Goal: Use online tool/utility: Utilize a website feature to perform a specific function

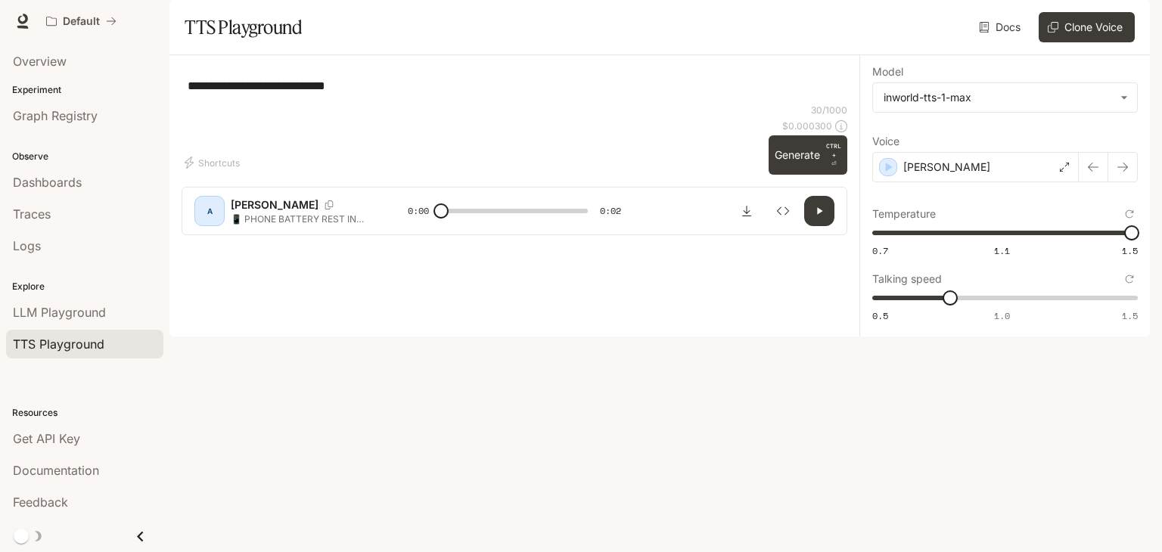
click at [185, 104] on div "**********" at bounding box center [513, 85] width 665 height 36
drag, startPoint x: 412, startPoint y: 113, endPoint x: 181, endPoint y: 87, distance: 232.2
click at [181, 87] on main "**********" at bounding box center [659, 168] width 980 height 337
click at [188, 103] on textarea "**********" at bounding box center [514, 85] width 653 height 35
type textarea "**********"
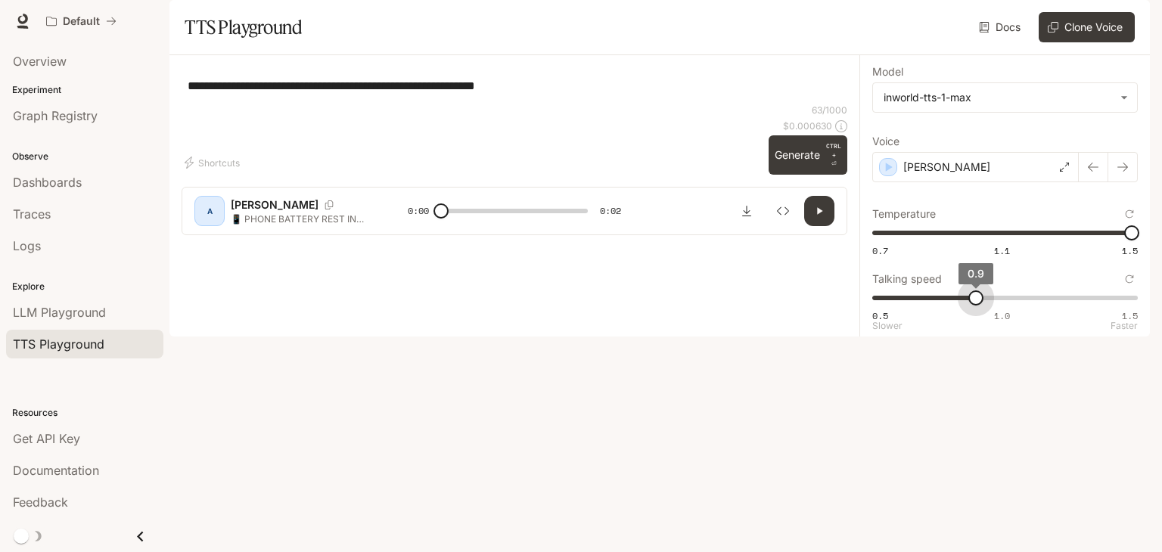
type input "*"
drag, startPoint x: 950, startPoint y: 341, endPoint x: 947, endPoint y: 364, distance: 23.6
click at [997, 306] on span "1" at bounding box center [1001, 297] width 15 height 15
click at [788, 175] on button "Generate CTRL + ⏎" at bounding box center [807, 154] width 79 height 39
click at [951, 182] on div "[PERSON_NAME]" at bounding box center [975, 167] width 206 height 30
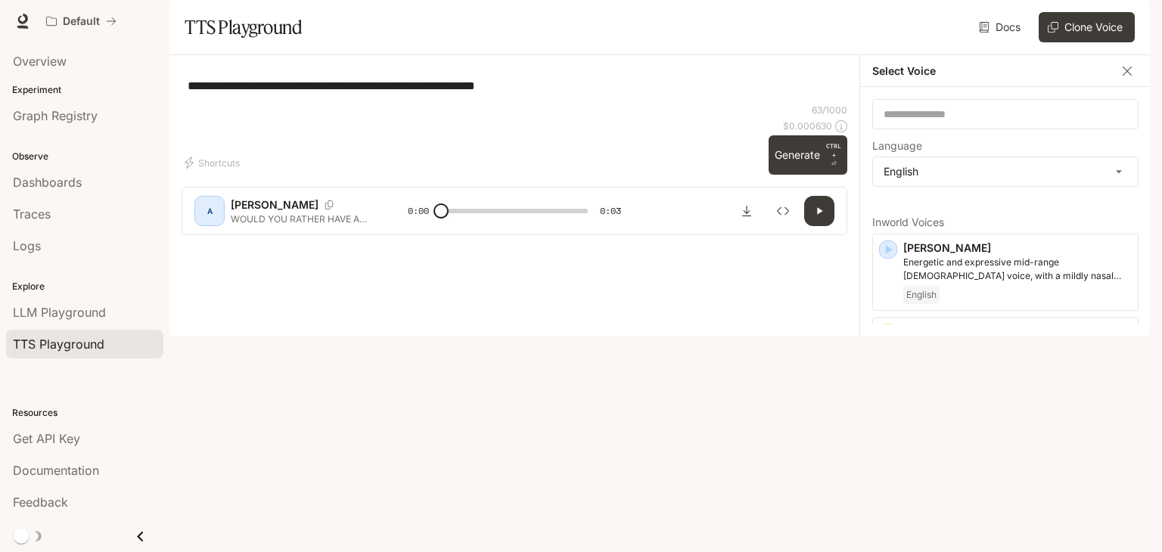
click at [886, 407] on icon "button" at bounding box center [889, 402] width 7 height 9
click at [644, 242] on div at bounding box center [513, 196] width 423 height 91
click at [892, 410] on icon "button" at bounding box center [887, 402] width 15 height 15
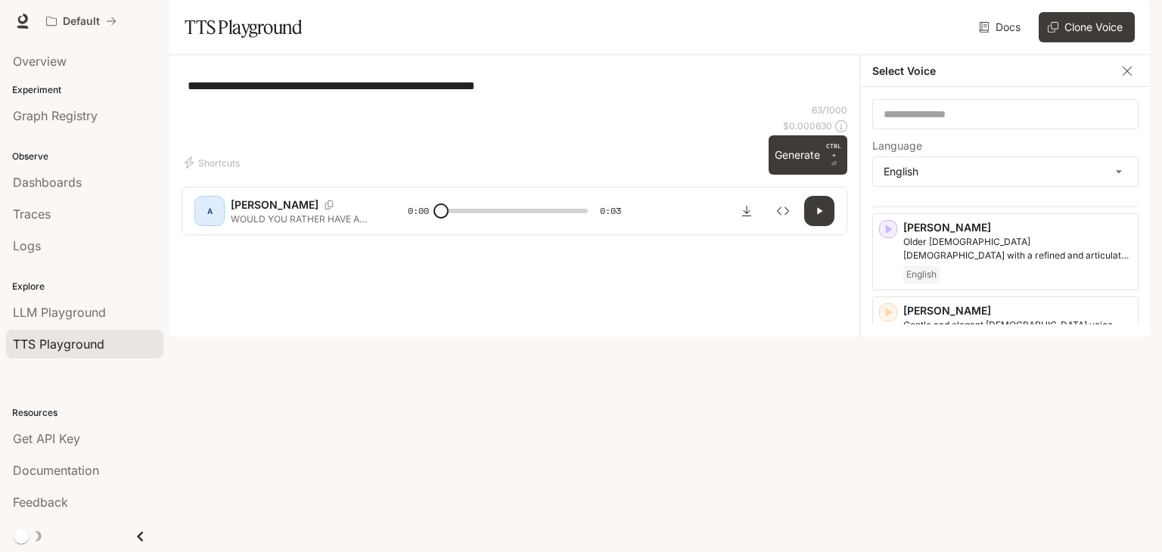
scroll to position [177, 0]
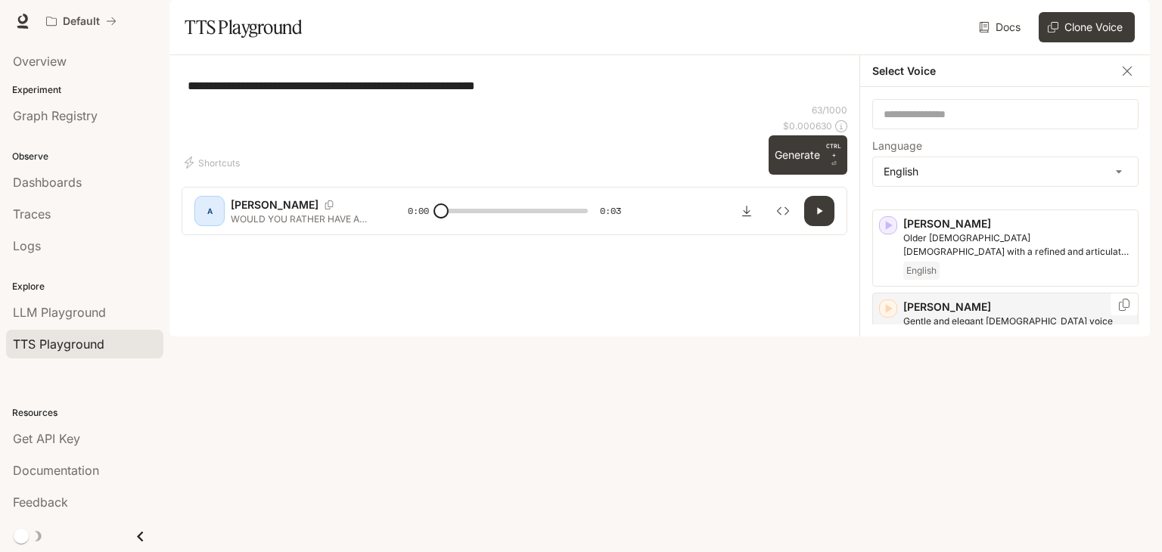
click at [886, 316] on icon "button" at bounding box center [887, 308] width 15 height 15
click at [888, 383] on icon "button" at bounding box center [889, 378] width 7 height 9
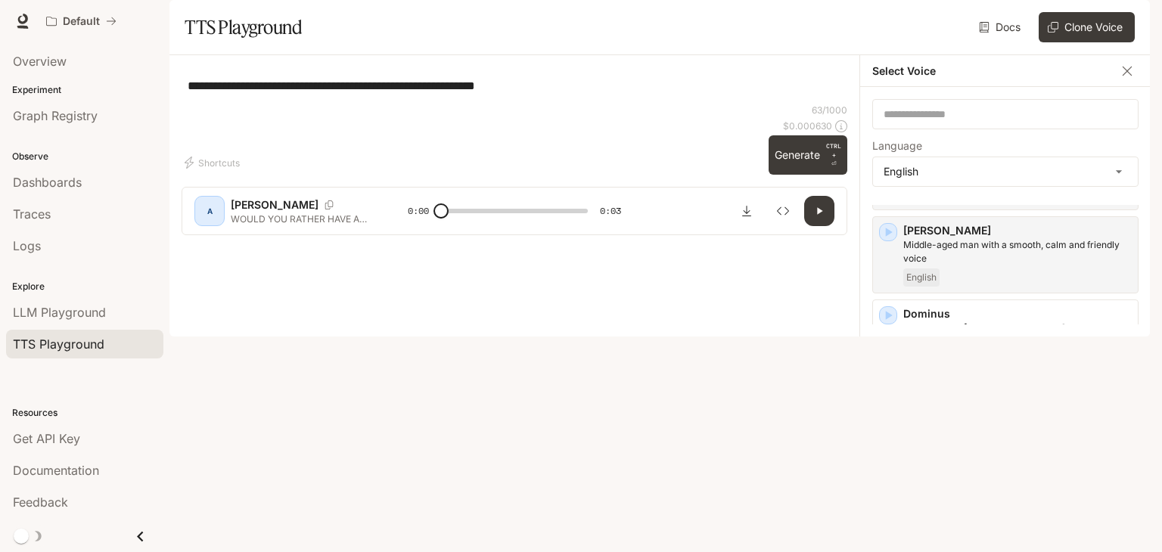
scroll to position [341, 0]
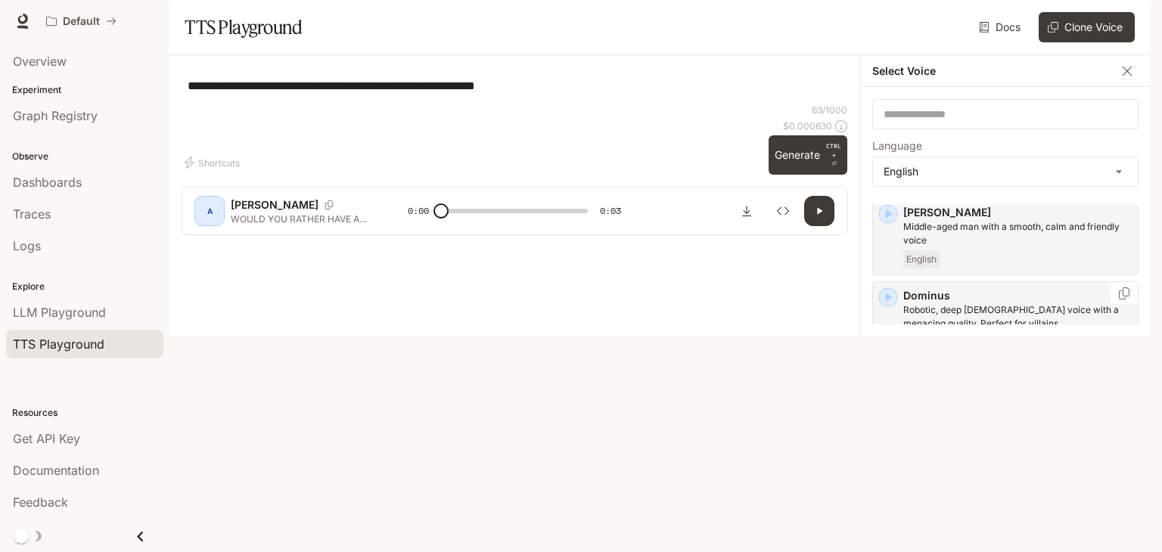
click at [888, 305] on icon "button" at bounding box center [887, 297] width 15 height 15
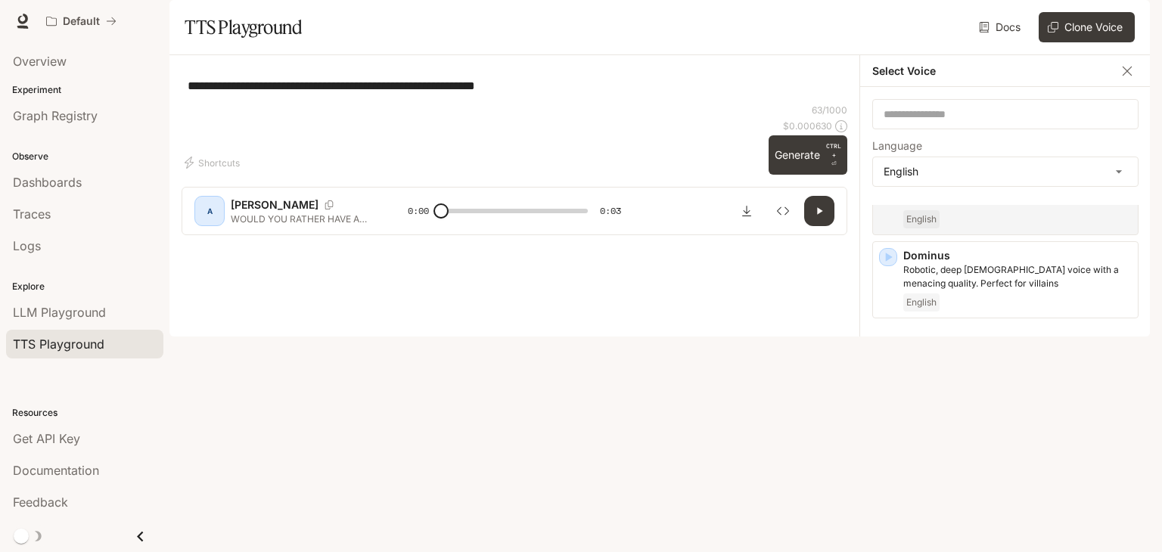
scroll to position [388, 0]
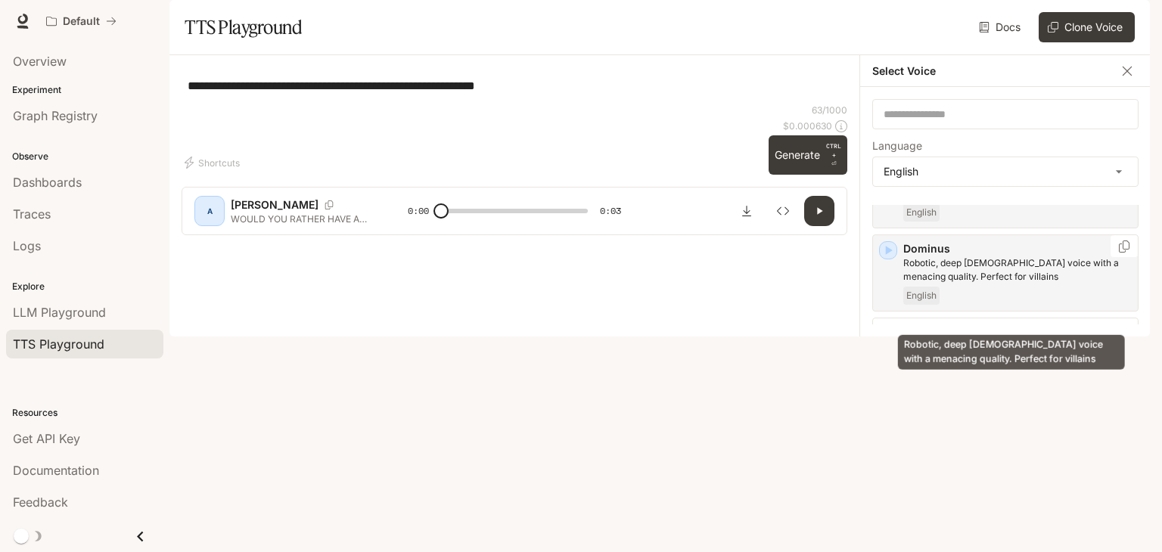
click at [962, 284] on p "Robotic, deep [DEMOGRAPHIC_DATA] voice with a menacing quality. Perfect for vil…" at bounding box center [1017, 269] width 228 height 27
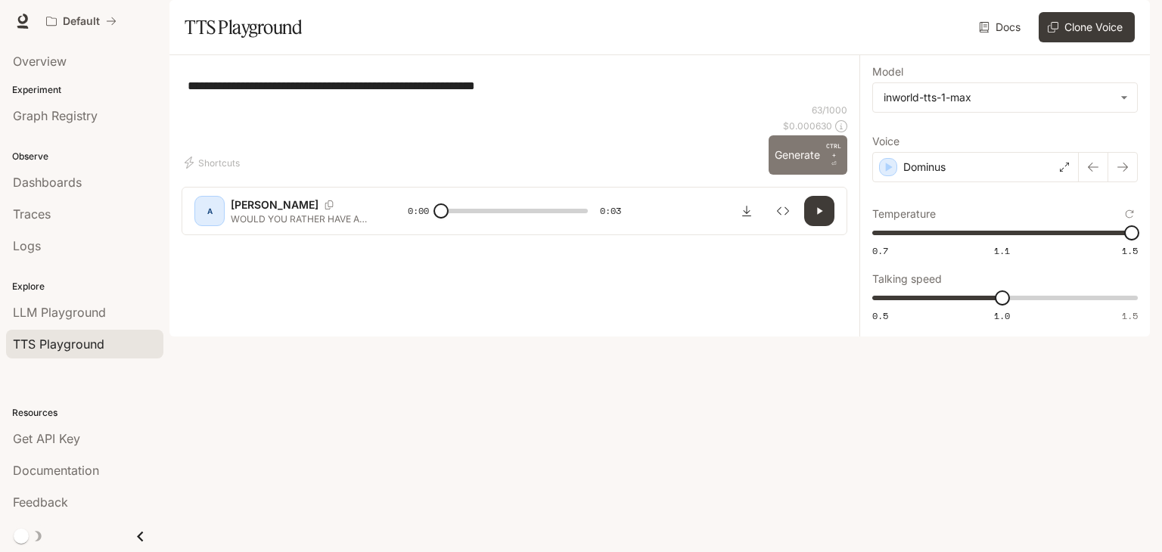
click at [792, 175] on button "Generate CTRL + ⏎" at bounding box center [807, 154] width 79 height 39
click at [962, 182] on div "Dominus" at bounding box center [975, 167] width 206 height 30
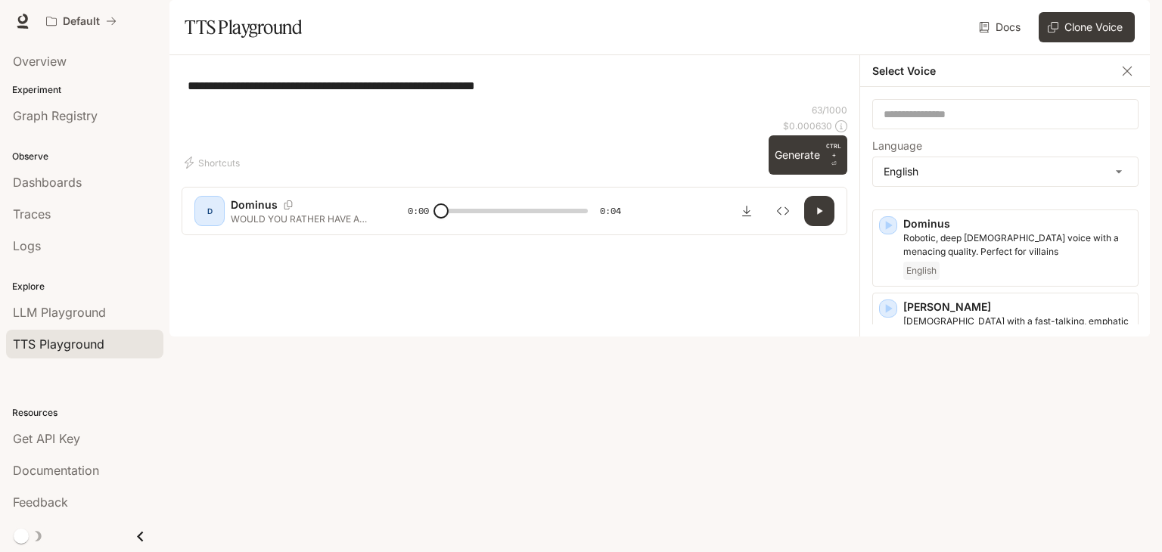
scroll to position [444, 0]
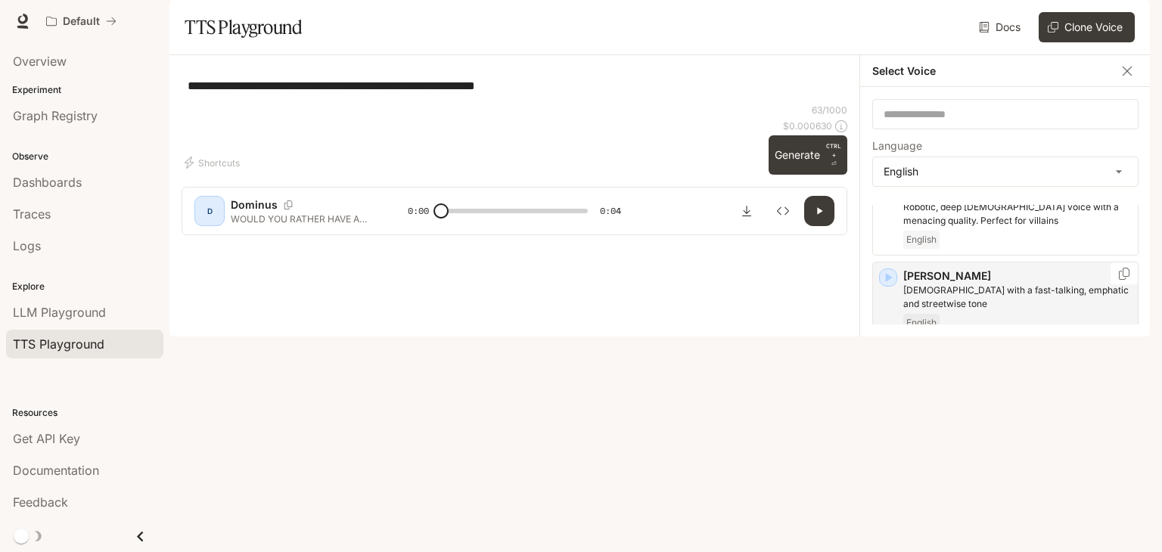
click at [886, 282] on icon "button" at bounding box center [889, 277] width 7 height 9
click at [888, 368] on icon "button" at bounding box center [887, 360] width 15 height 15
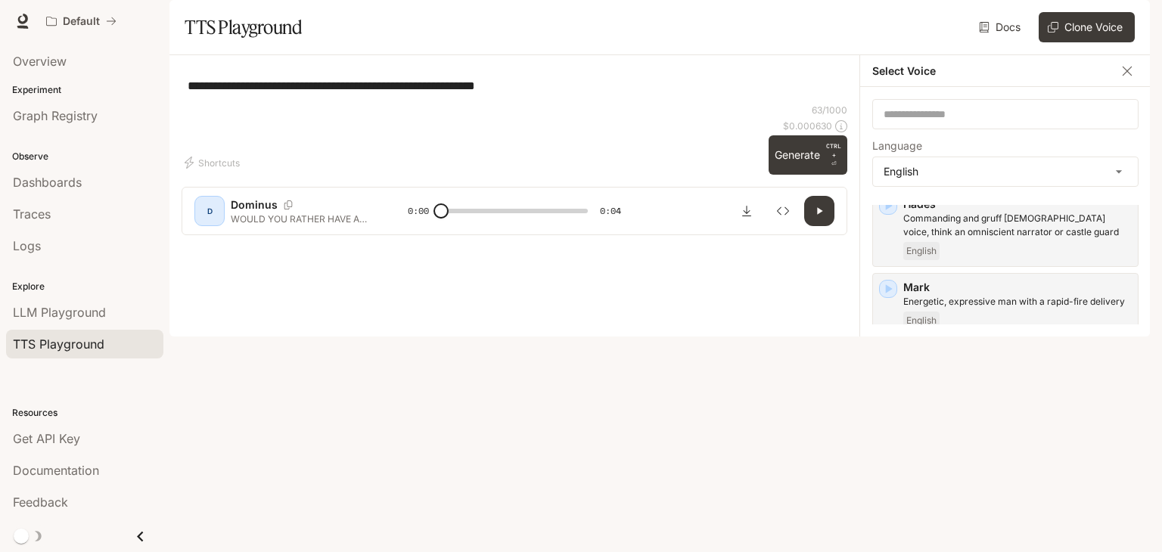
scroll to position [596, 0]
click at [886, 296] on icon "button" at bounding box center [889, 291] width 7 height 9
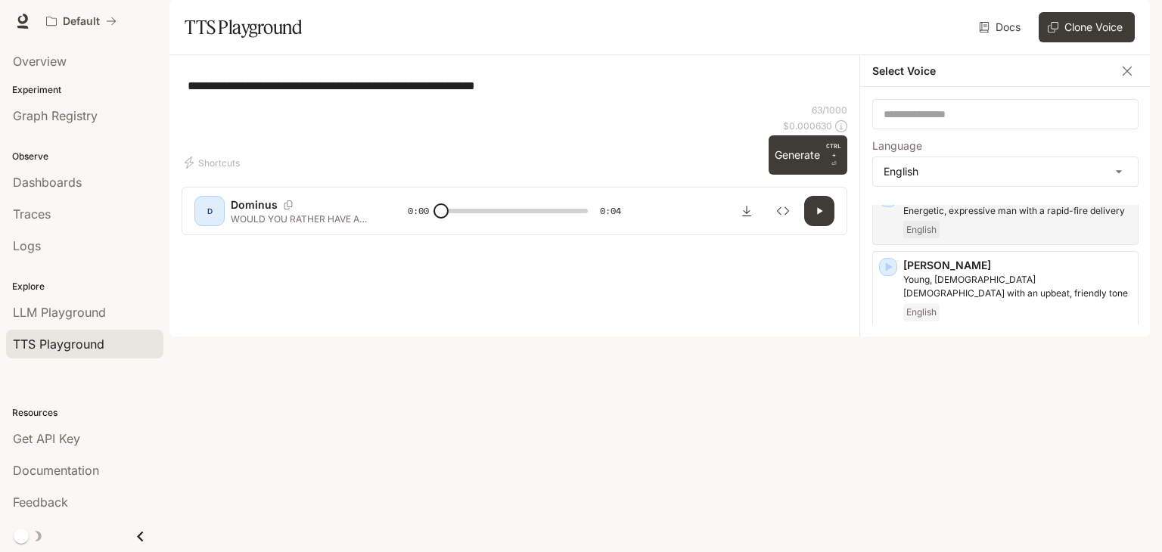
scroll to position [692, 0]
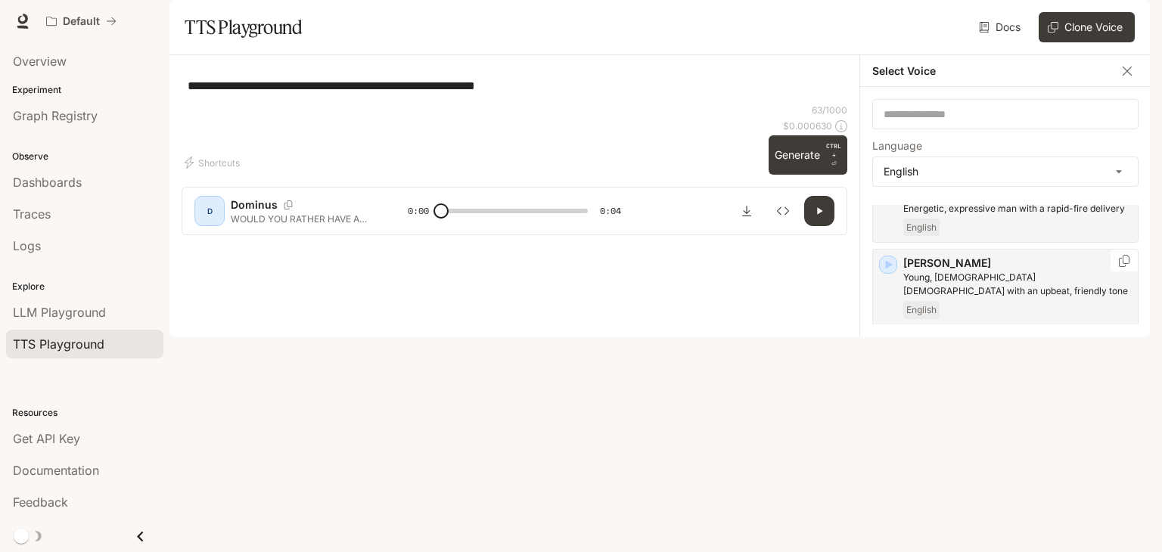
click at [886, 272] on icon "button" at bounding box center [887, 264] width 15 height 15
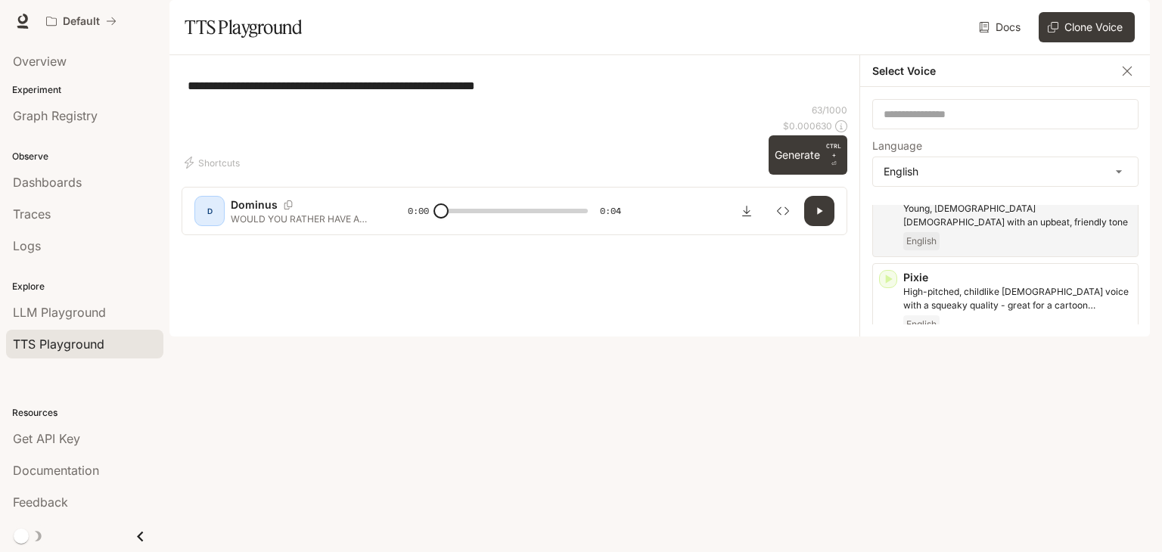
scroll to position [767, 0]
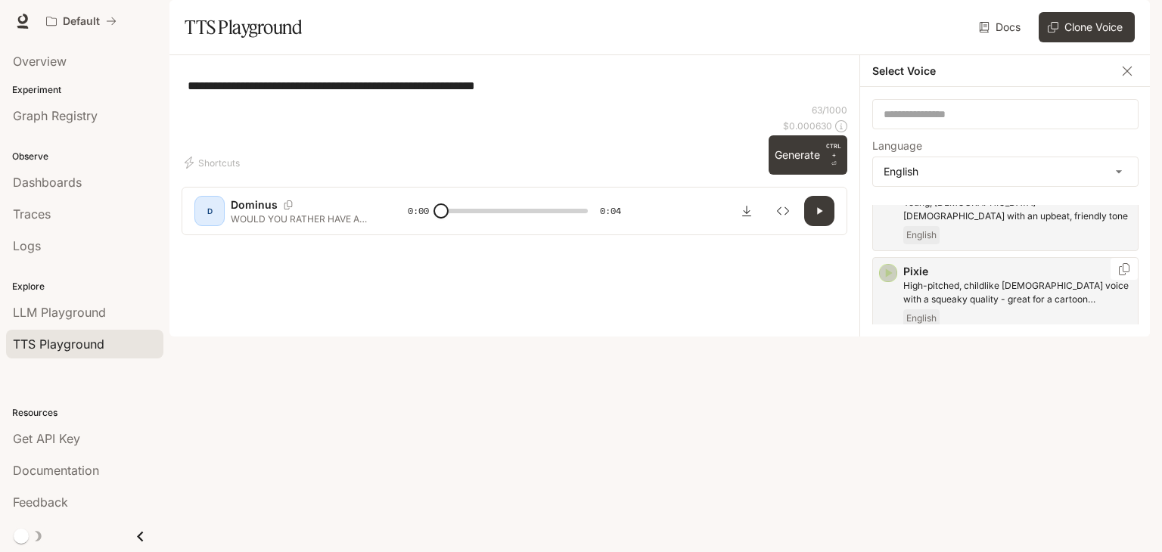
click at [886, 278] on icon "button" at bounding box center [889, 273] width 7 height 9
click at [880, 364] on icon "button" at bounding box center [887, 356] width 15 height 15
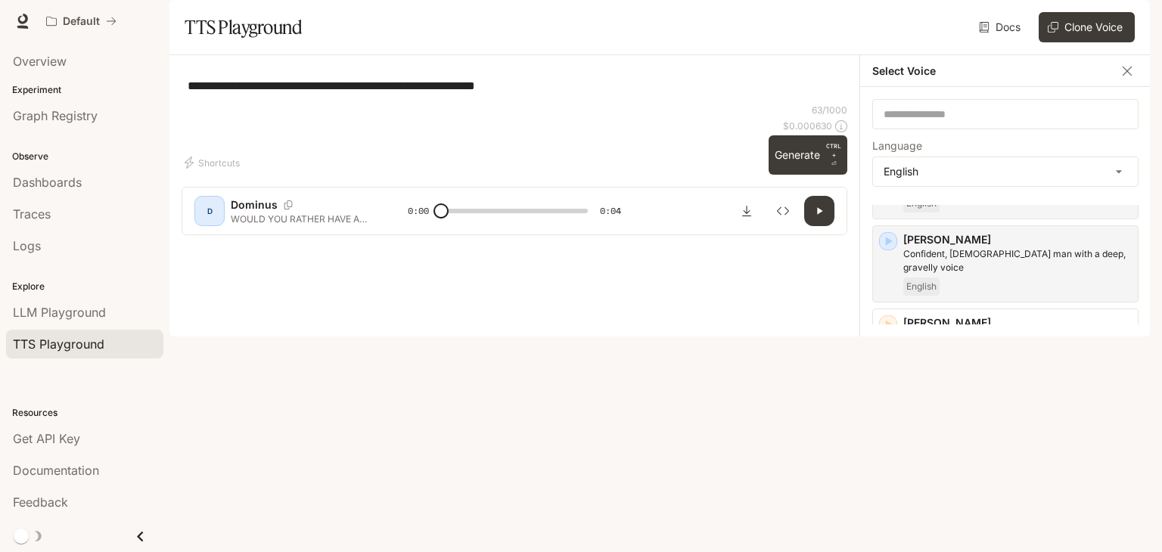
scroll to position [894, 0]
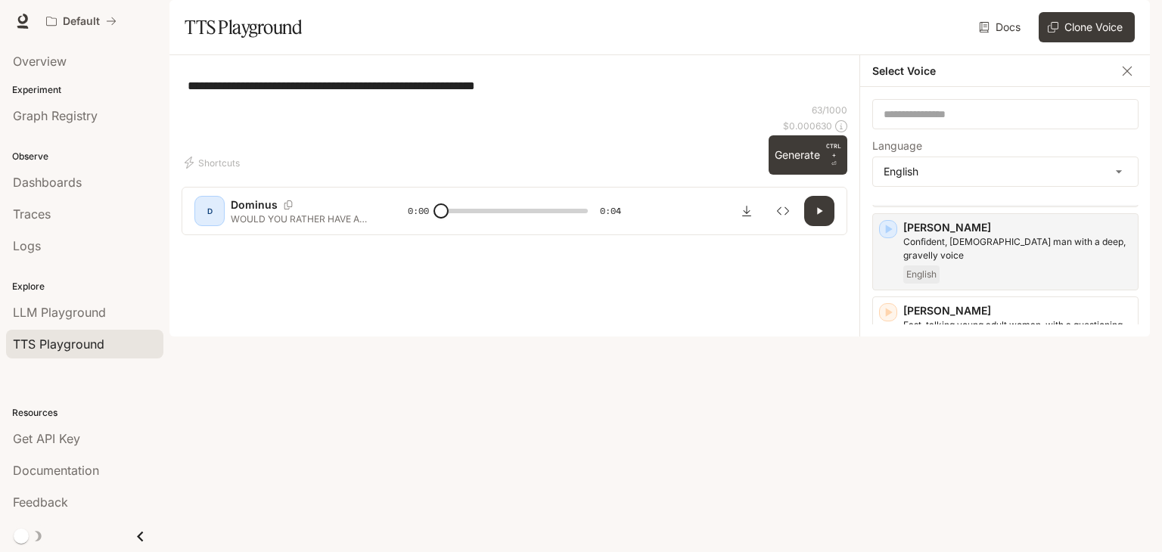
click at [886, 403] on icon "button" at bounding box center [887, 395] width 15 height 15
drag, startPoint x: 1137, startPoint y: 450, endPoint x: 1139, endPoint y: 461, distance: 11.4
click at [1143, 337] on div "​ Language English ***** ​ Inworld Voices [PERSON_NAME] and expressive mid-rang…" at bounding box center [1005, 212] width 290 height 250
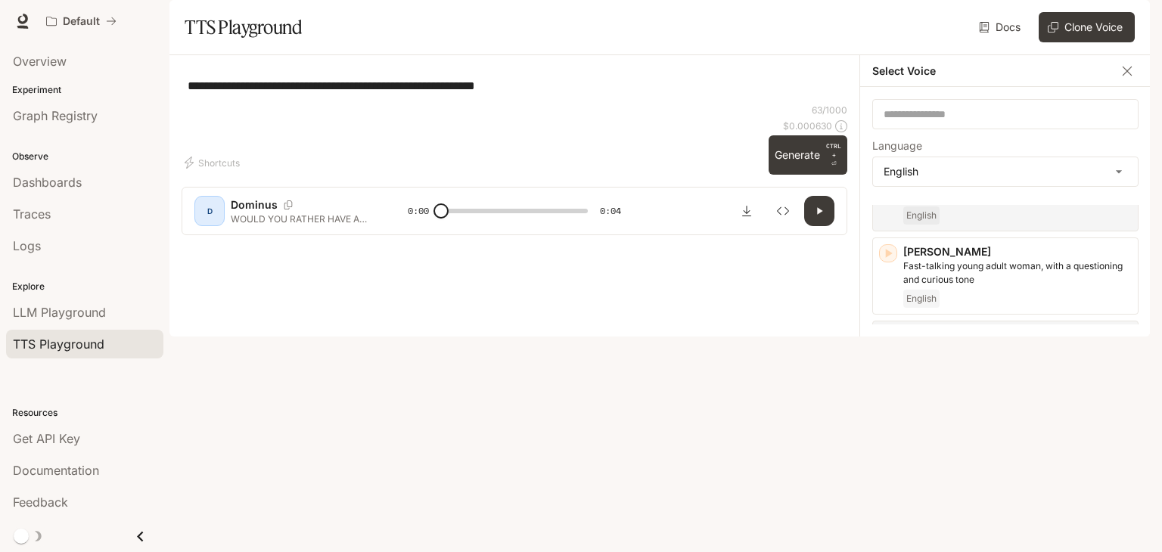
scroll to position [980, 0]
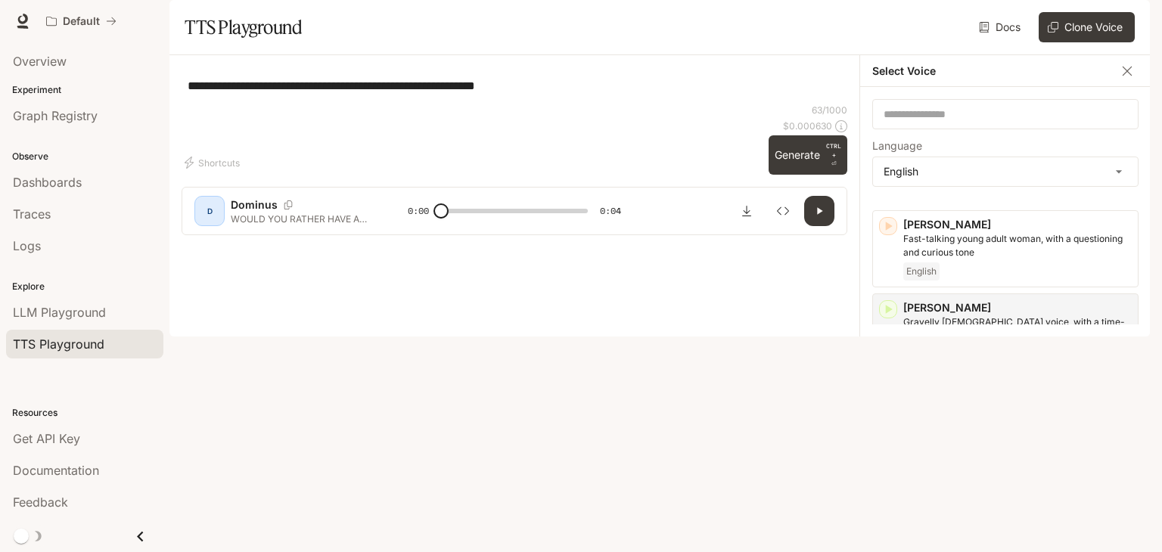
click at [886, 397] on icon "button" at bounding box center [889, 392] width 7 height 9
click at [886, 479] on icon "button" at bounding box center [887, 475] width 15 height 15
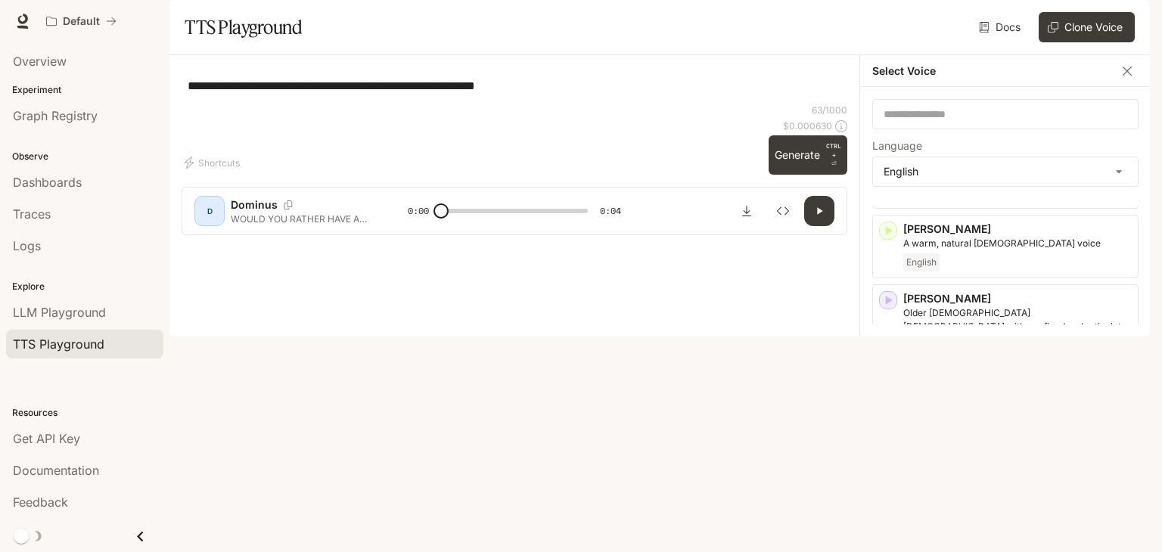
scroll to position [0, 0]
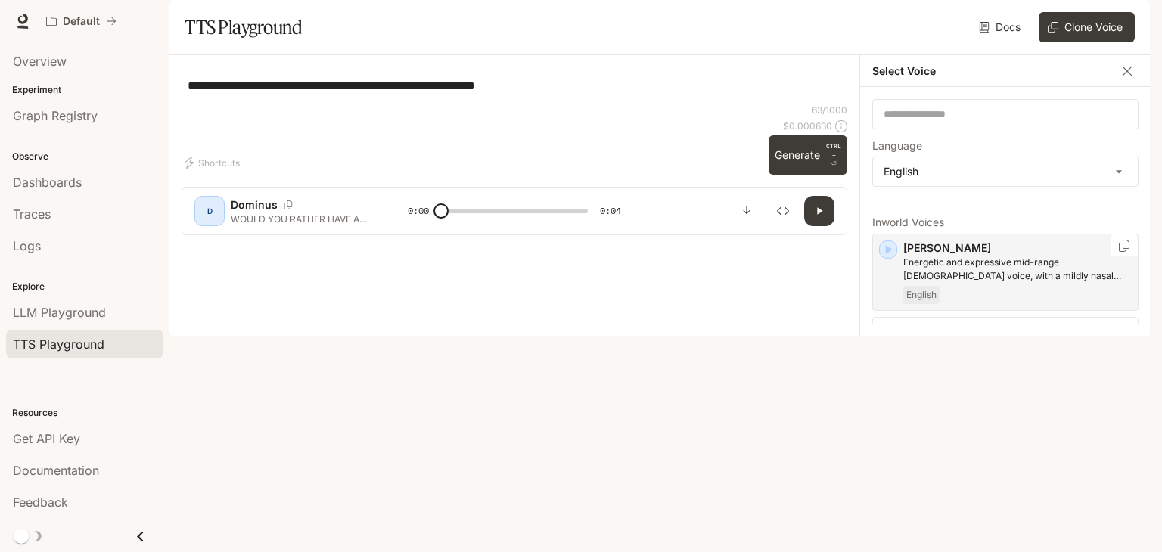
click at [884, 257] on icon "button" at bounding box center [887, 249] width 15 height 15
click at [888, 407] on icon "button" at bounding box center [889, 402] width 7 height 9
click at [889, 340] on icon "button" at bounding box center [887, 332] width 15 height 15
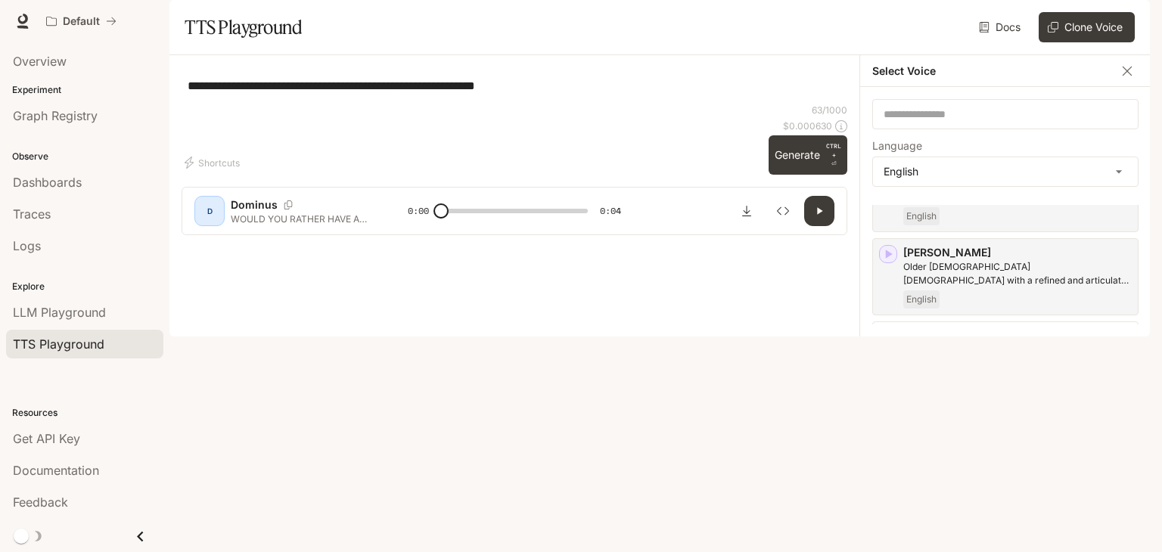
scroll to position [176, 0]
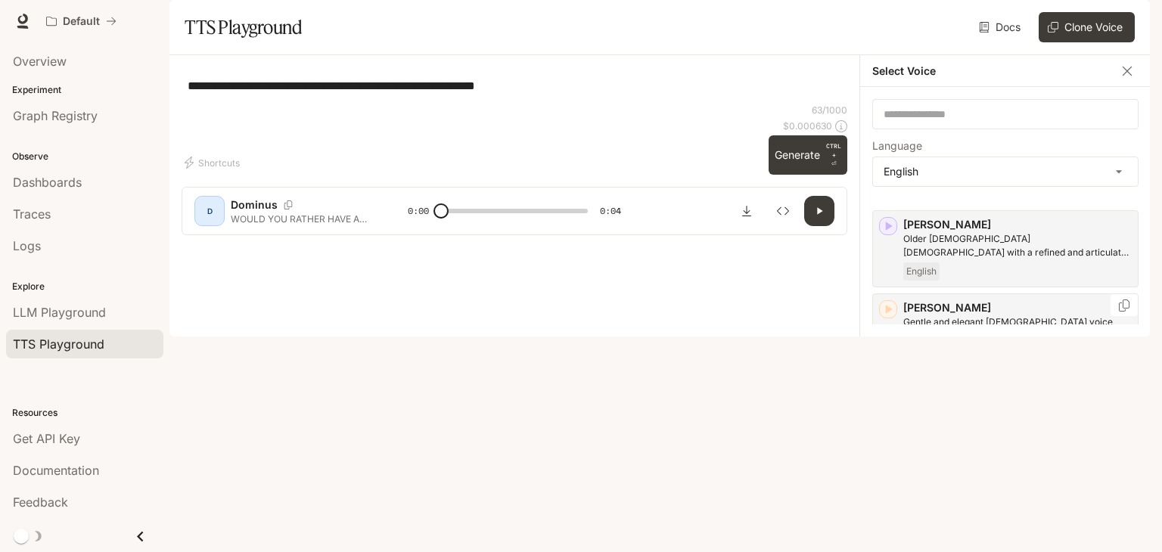
click at [889, 318] on div "button" at bounding box center [887, 309] width 17 height 17
click at [887, 383] on icon "button" at bounding box center [889, 378] width 7 height 9
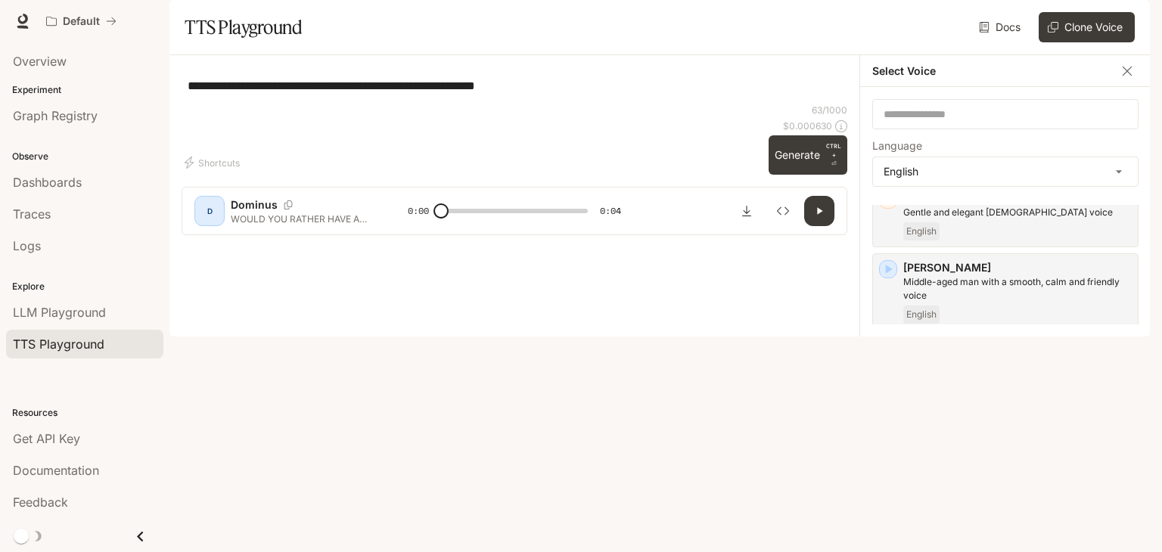
scroll to position [298, 0]
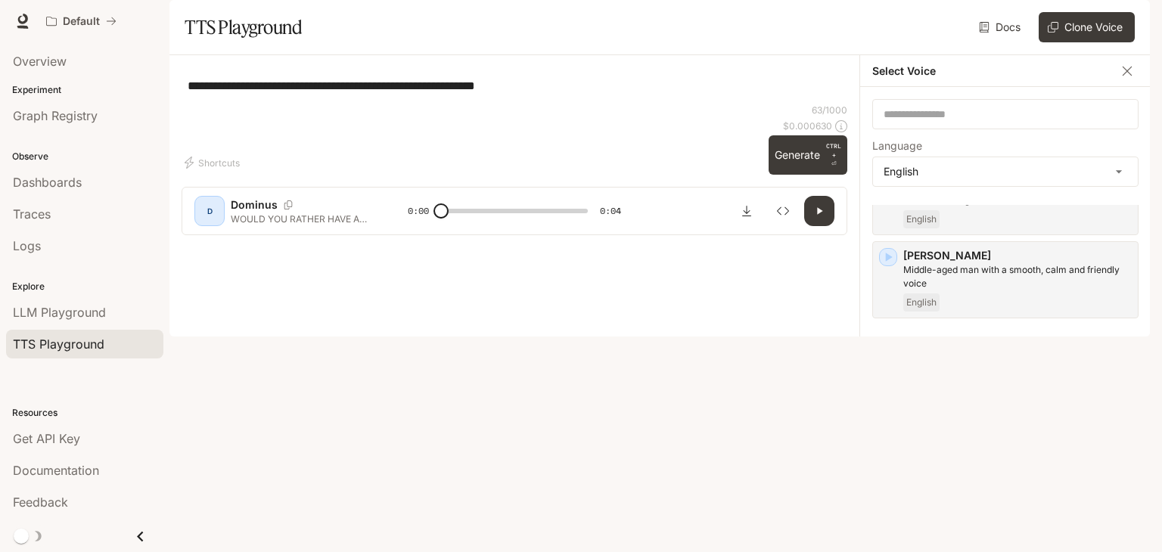
click at [887, 428] on icon "button" at bounding box center [889, 423] width 7 height 9
click at [771, 104] on div "**********" at bounding box center [513, 85] width 665 height 36
drag, startPoint x: 761, startPoint y: 368, endPoint x: 720, endPoint y: 368, distance: 40.8
click at [752, 104] on div "**********" at bounding box center [513, 85] width 665 height 36
click at [696, 104] on div "**********" at bounding box center [513, 85] width 665 height 36
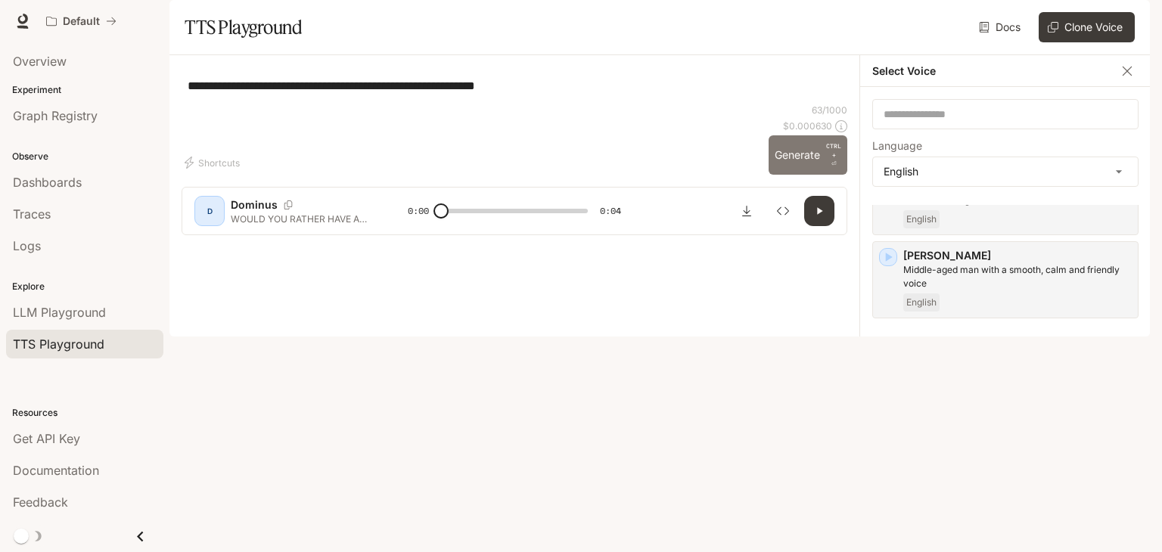
click at [797, 175] on button "Generate CTRL + ⏎" at bounding box center [807, 154] width 79 height 39
click at [1124, 79] on icon "button" at bounding box center [1126, 71] width 15 height 15
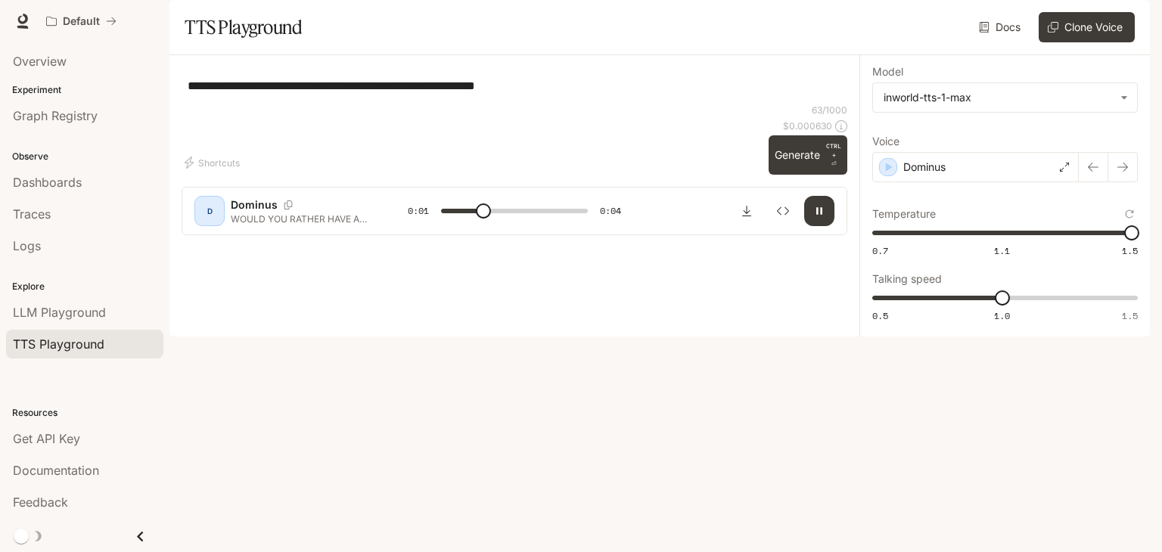
scroll to position [0, 0]
type input "***"
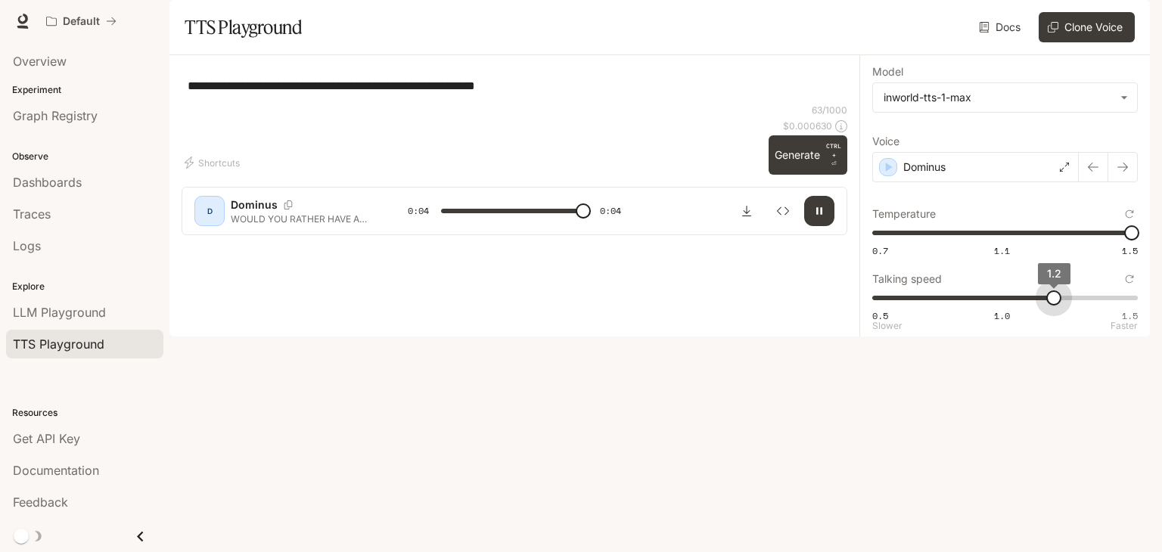
drag, startPoint x: 1000, startPoint y: 343, endPoint x: 1050, endPoint y: 337, distance: 51.0
click at [1050, 306] on span "1.2" at bounding box center [1053, 297] width 15 height 15
click at [805, 175] on button "Generate CTRL + ⏎" at bounding box center [807, 154] width 79 height 39
click at [945, 175] on p "Dominus" at bounding box center [924, 167] width 42 height 15
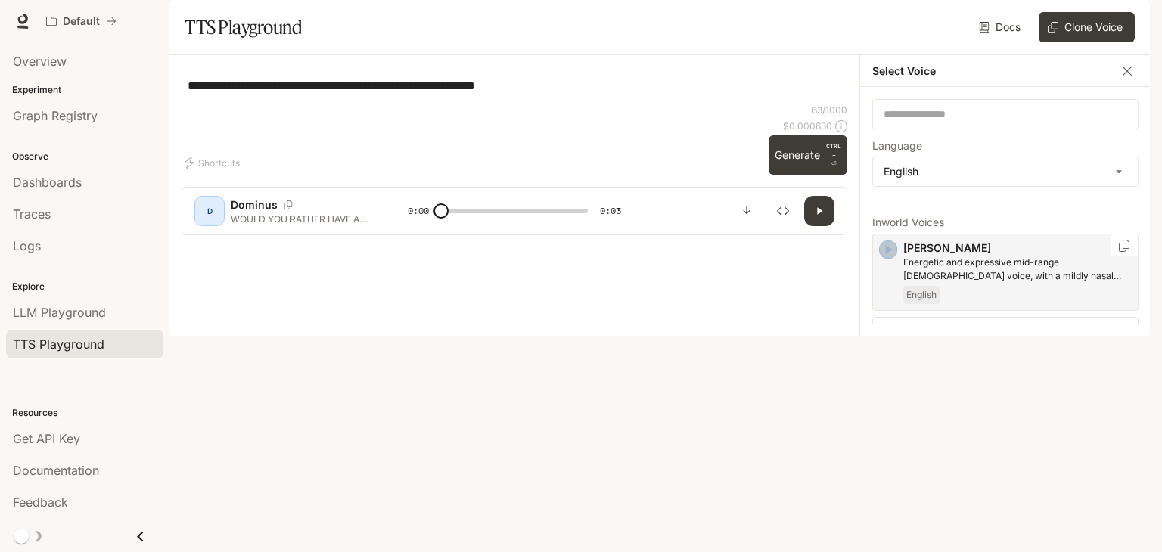
click at [887, 254] on icon "button" at bounding box center [889, 249] width 7 height 9
click at [792, 104] on div "**********" at bounding box center [513, 85] width 665 height 36
click at [1126, 79] on icon "button" at bounding box center [1126, 71] width 15 height 15
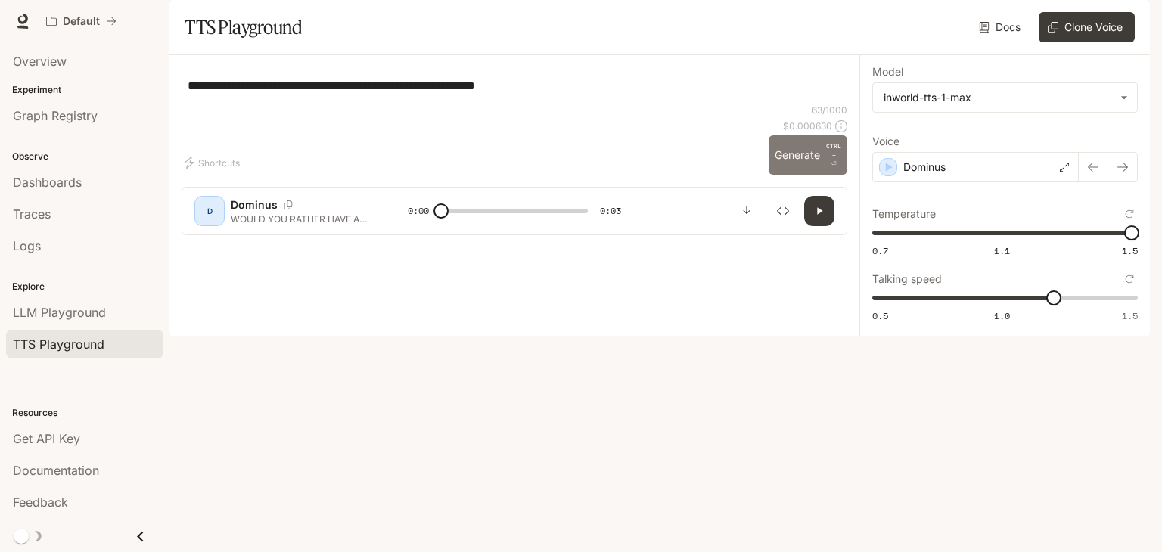
click at [781, 175] on button "Generate CTRL + ⏎" at bounding box center [807, 154] width 79 height 39
click at [960, 182] on div "Dominus" at bounding box center [975, 167] width 206 height 30
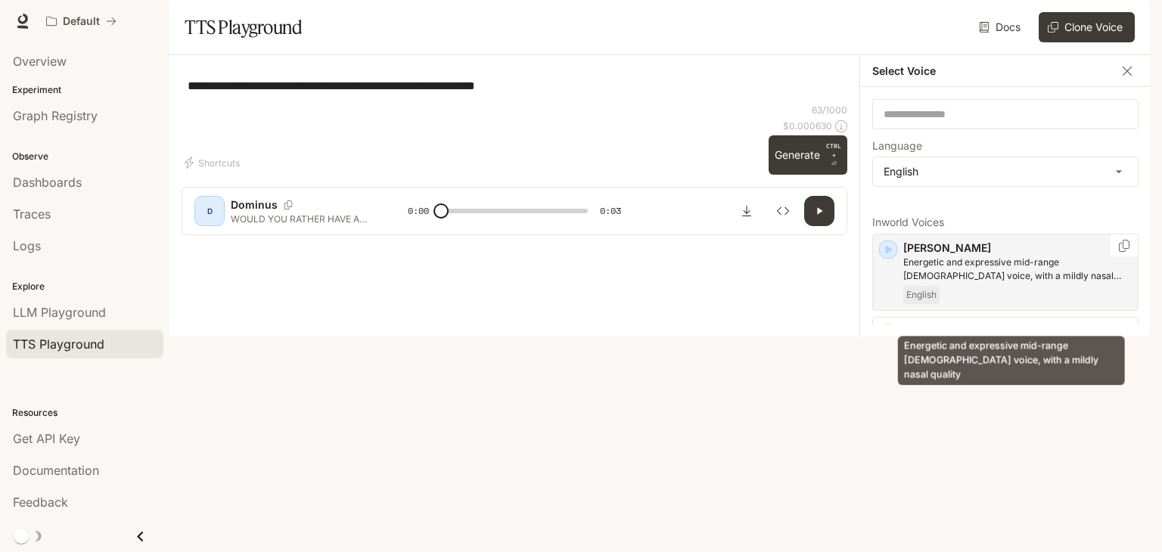
click at [945, 283] on p "Energetic and expressive mid-range [DEMOGRAPHIC_DATA] voice, with a mildly nasa…" at bounding box center [1017, 269] width 228 height 27
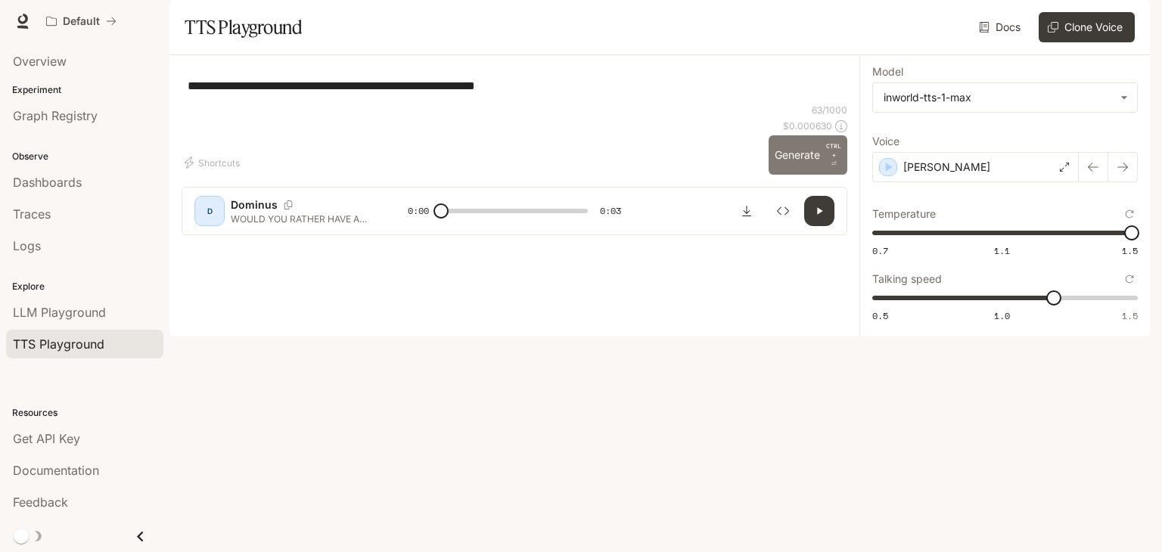
click at [794, 175] on button "Generate CTRL + ⏎" at bounding box center [807, 154] width 79 height 39
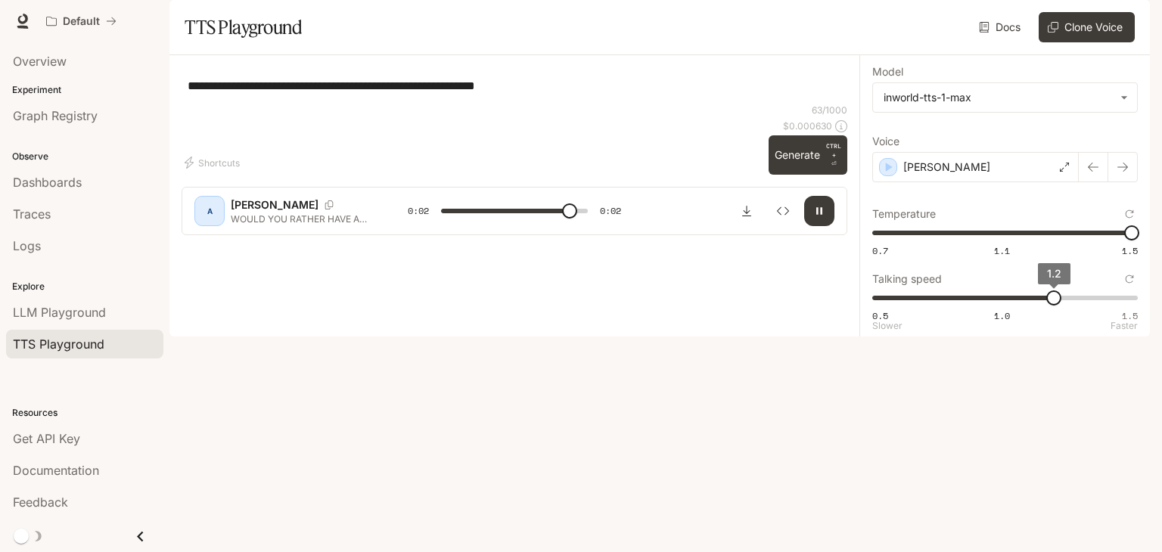
type input "*"
drag, startPoint x: 1056, startPoint y: 333, endPoint x: 1011, endPoint y: 332, distance: 44.6
click at [1010, 306] on span "1" at bounding box center [1001, 297] width 15 height 15
click at [810, 175] on button "Generate CTRL + ⏎" at bounding box center [807, 154] width 79 height 39
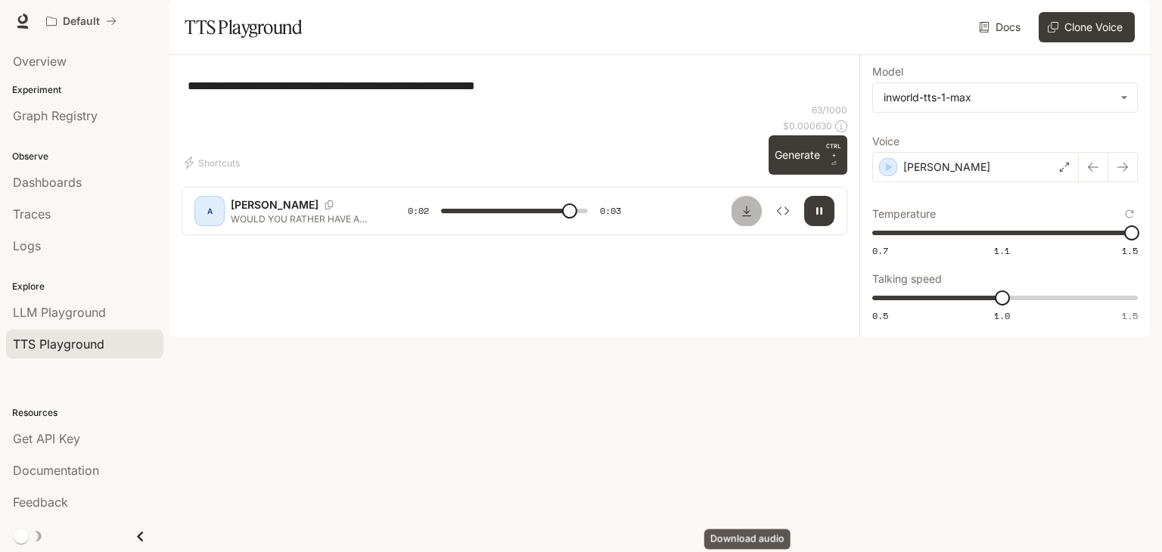
drag, startPoint x: 748, startPoint y: 500, endPoint x: 737, endPoint y: 489, distance: 15.5
click at [747, 217] on icon "Download audio" at bounding box center [746, 211] width 12 height 12
type input "*"
drag, startPoint x: 627, startPoint y: 126, endPoint x: 167, endPoint y: 124, distance: 459.8
click at [169, 124] on main "**********" at bounding box center [659, 168] width 980 height 337
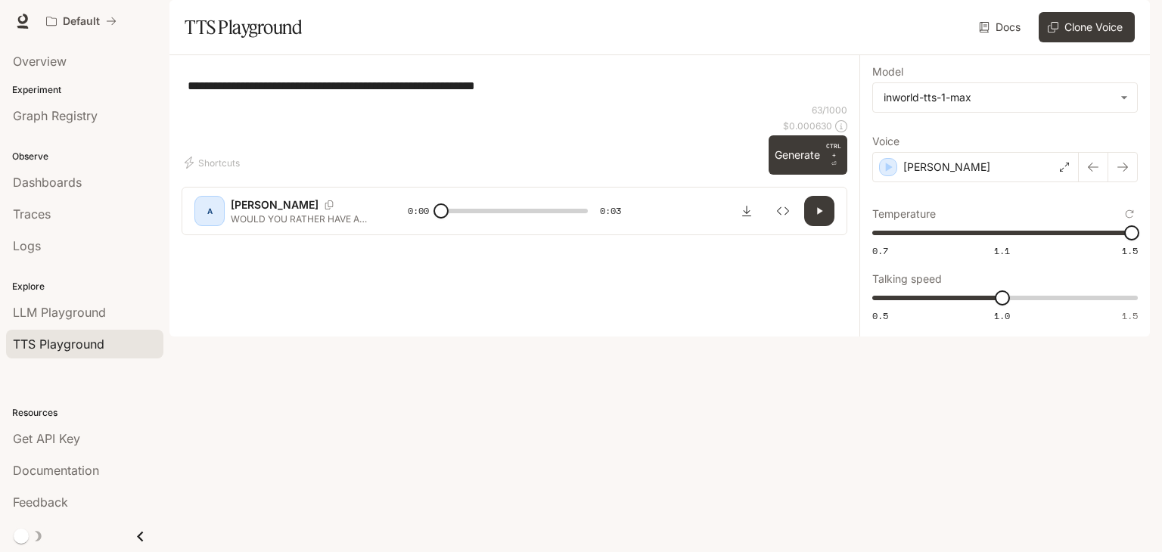
paste textarea "*********"
type textarea "**********"
drag, startPoint x: 786, startPoint y: 450, endPoint x: 595, endPoint y: 382, distance: 202.3
click at [784, 175] on button "Generate CTRL + ⏎" at bounding box center [807, 154] width 79 height 39
type input "*"
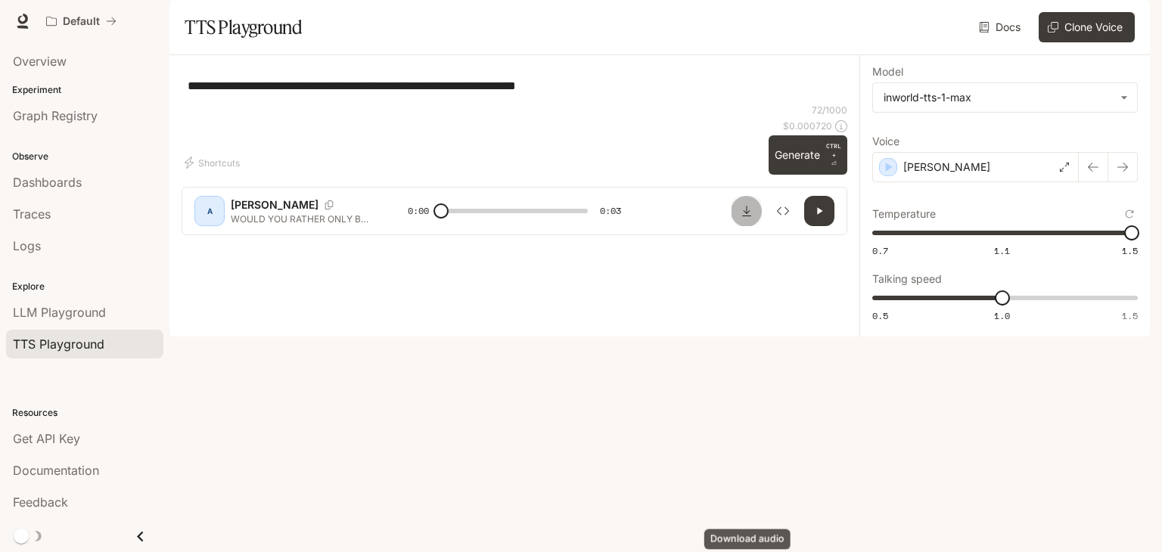
click at [750, 217] on icon "Download audio" at bounding box center [746, 211] width 12 height 12
drag, startPoint x: 696, startPoint y: 125, endPoint x: 166, endPoint y: 134, distance: 530.2
click at [169, 134] on main "**********" at bounding box center [659, 168] width 980 height 337
paste textarea "*****"
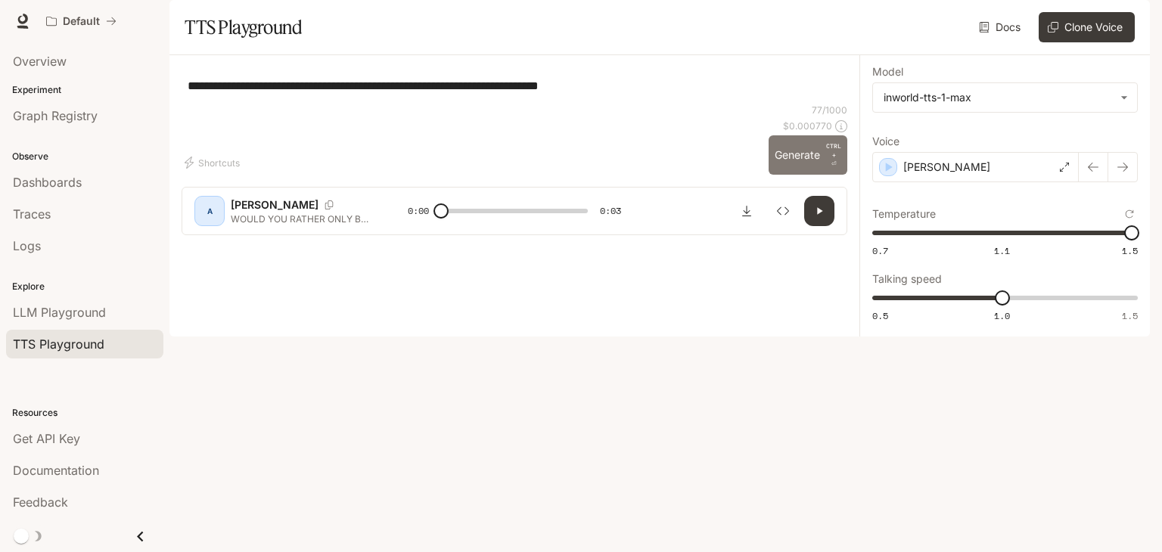
type textarea "**********"
click at [805, 175] on button "Generate CTRL + ⏎" at bounding box center [807, 154] width 79 height 39
type input "*"
click at [744, 217] on icon "Download audio" at bounding box center [746, 211] width 12 height 12
drag, startPoint x: 753, startPoint y: 128, endPoint x: 188, endPoint y: 176, distance: 567.7
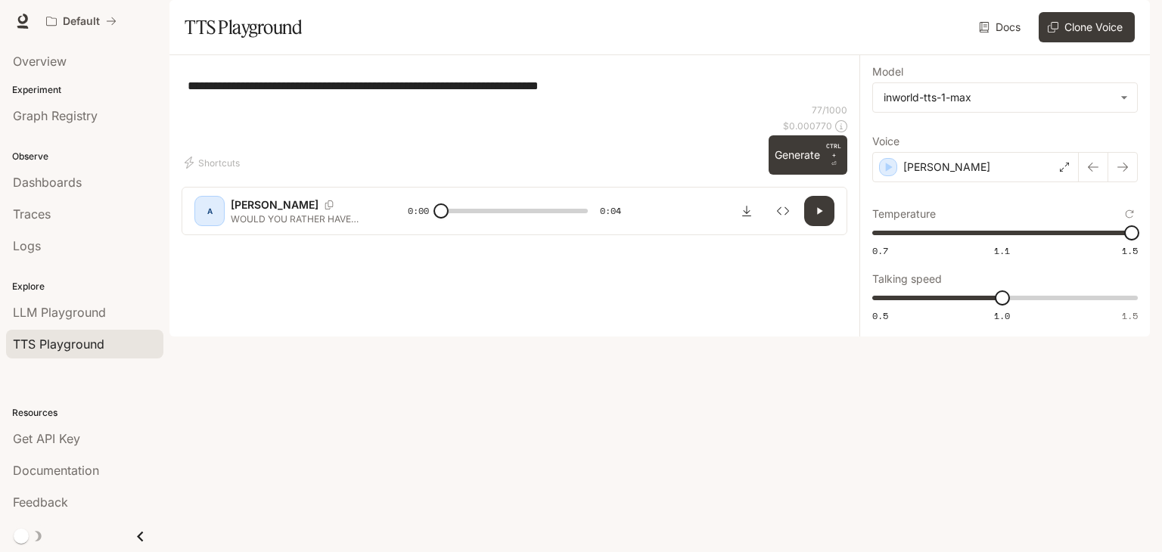
click at [188, 104] on div "**********" at bounding box center [513, 85] width 665 height 36
paste textarea "**********"
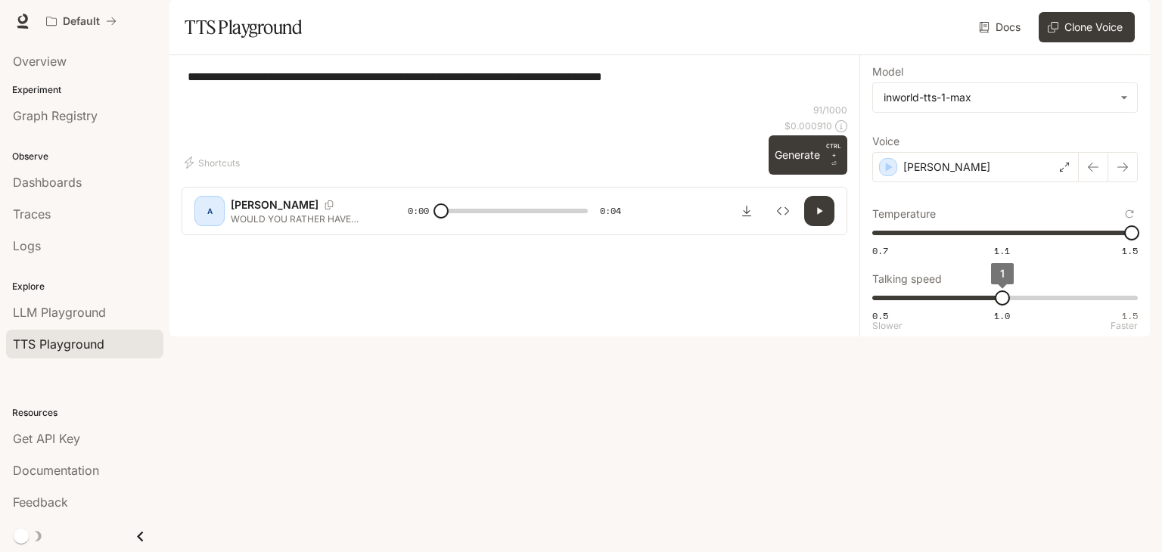
type textarea "**********"
type input "***"
drag, startPoint x: 999, startPoint y: 340, endPoint x: 1016, endPoint y: 334, distance: 18.4
click at [1025, 306] on span "1.1" at bounding box center [1027, 297] width 15 height 15
click at [786, 175] on button "Generate CTRL + ⏎" at bounding box center [807, 154] width 79 height 39
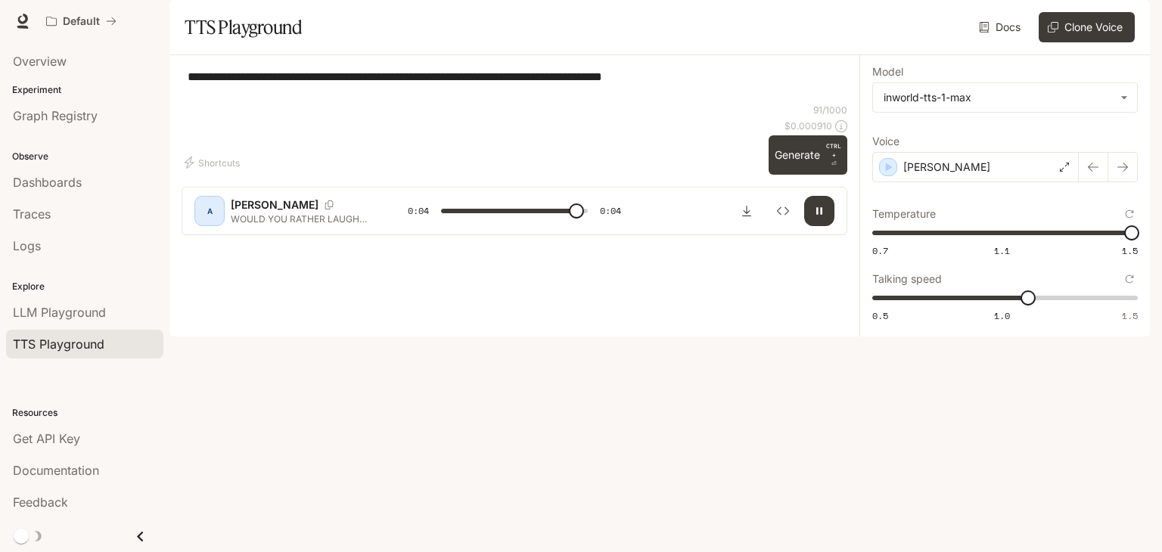
type input "*"
click at [732, 235] on div "A [PERSON_NAME] WOULD YOU RATHER LAUGH EVERY TIME SOMEONE CRIES 😂😭 OR CRY EVERY…" at bounding box center [513, 211] width 665 height 48
click at [748, 217] on icon "Download audio" at bounding box center [746, 211] width 12 height 12
drag, startPoint x: 829, startPoint y: 116, endPoint x: 169, endPoint y: 88, distance: 660.0
click at [169, 88] on main "**********" at bounding box center [659, 168] width 980 height 337
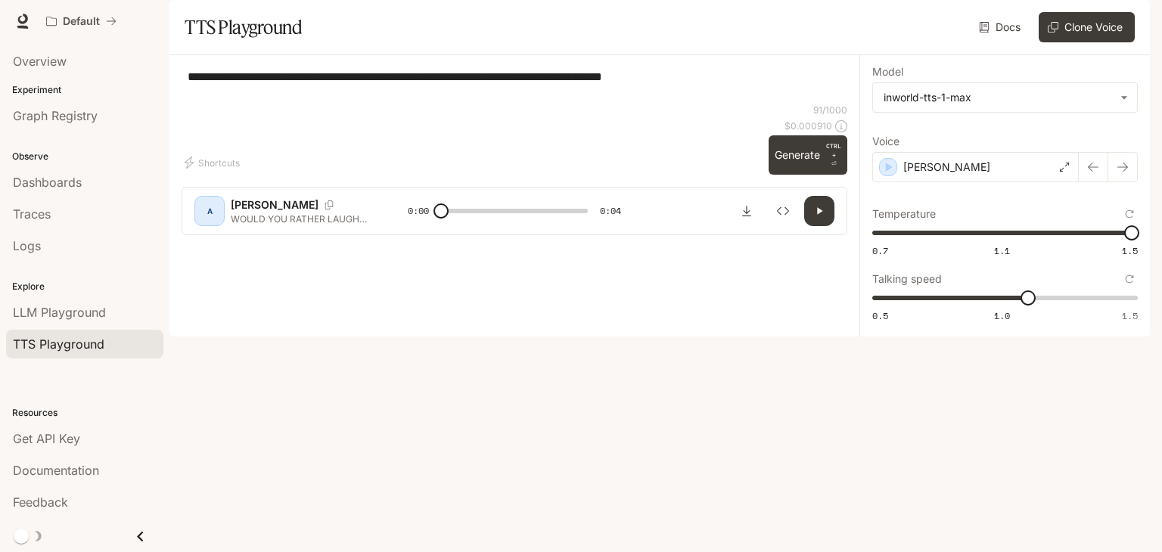
paste textarea
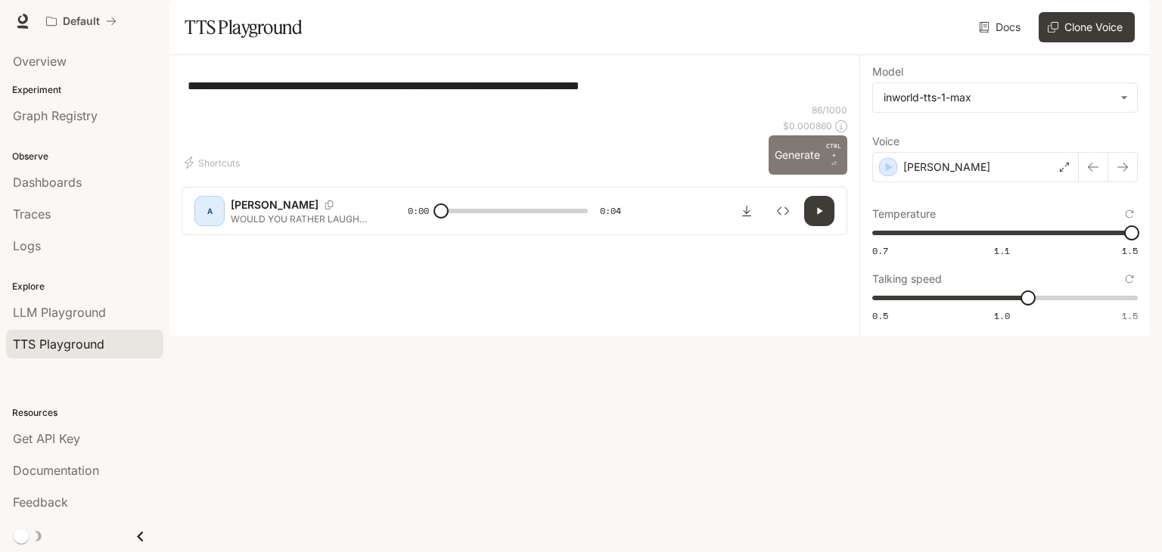
type textarea "**********"
click at [786, 175] on button "Generate CTRL + ⏎" at bounding box center [807, 154] width 79 height 39
type input "*"
drag, startPoint x: 1026, startPoint y: 340, endPoint x: 1007, endPoint y: 340, distance: 18.9
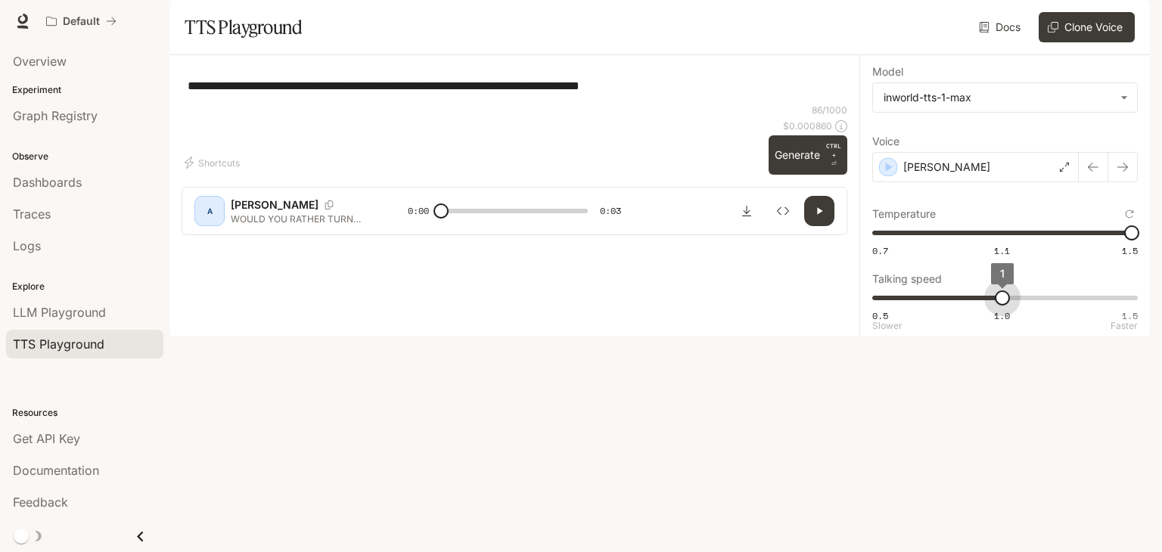
click at [1007, 306] on span "1" at bounding box center [1001, 297] width 15 height 15
click at [808, 175] on button "Generate CTRL + ⏎" at bounding box center [807, 154] width 79 height 39
drag, startPoint x: 739, startPoint y: 504, endPoint x: 731, endPoint y: 488, distance: 17.6
click at [739, 226] on button "Download audio" at bounding box center [746, 211] width 30 height 30
type input "*"
